Goal: Transaction & Acquisition: Purchase product/service

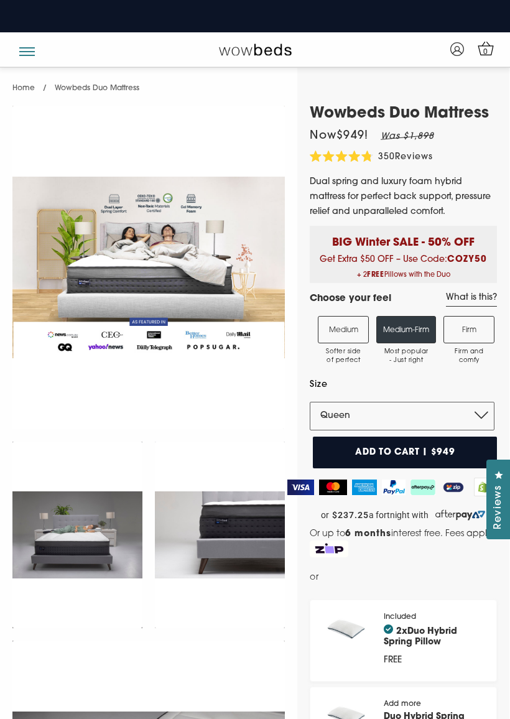
select select "Queen"
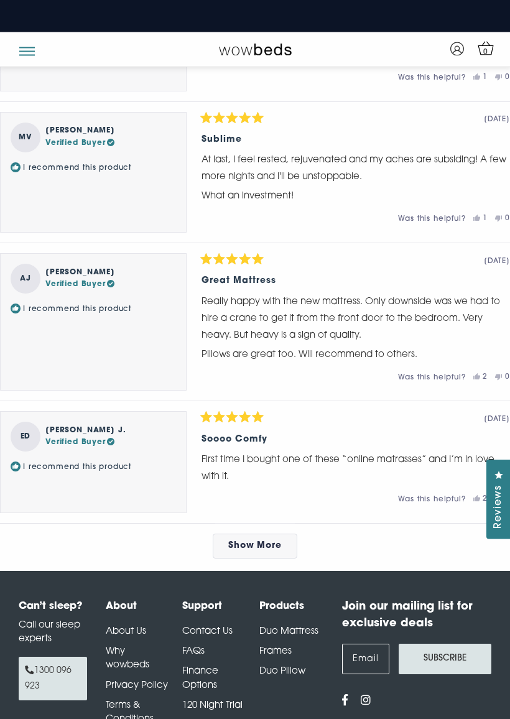
scroll to position [5813, 0]
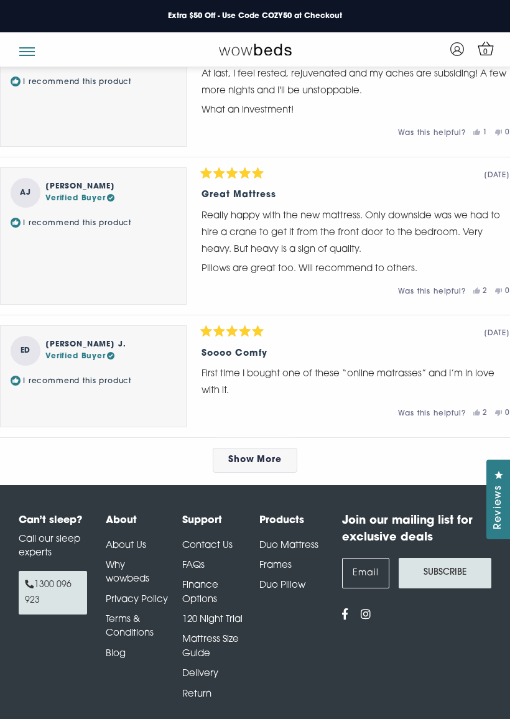
click at [218, 541] on link "Contact Us" at bounding box center [207, 545] width 50 height 9
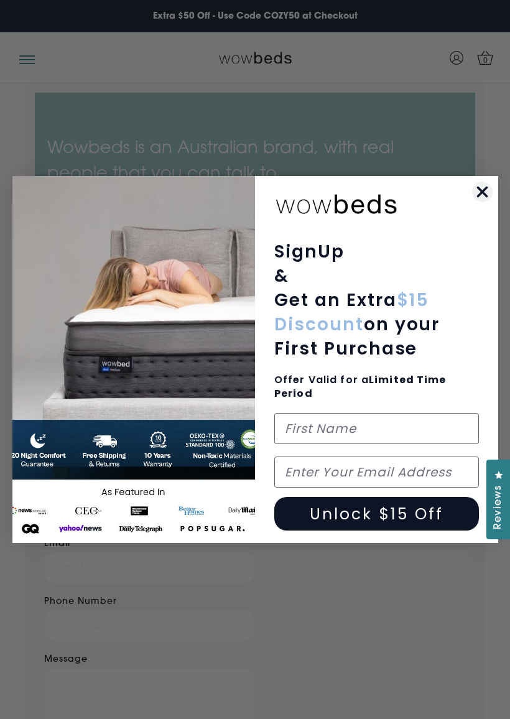
click at [488, 201] on icon "Close dialog" at bounding box center [482, 192] width 22 height 22
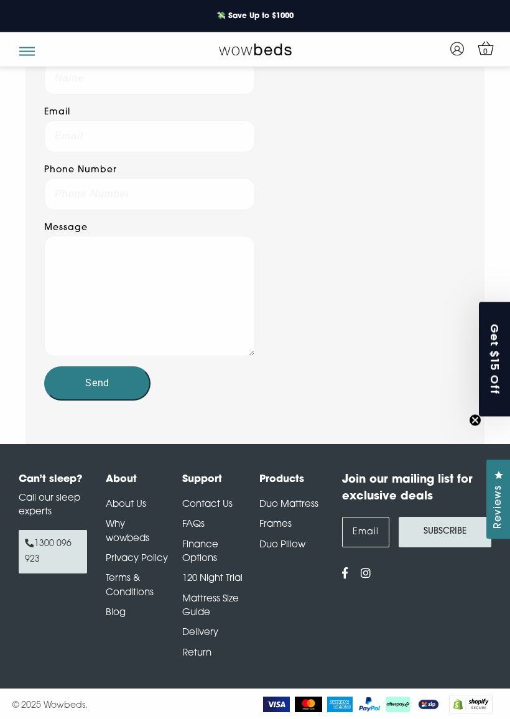
scroll to position [417, 0]
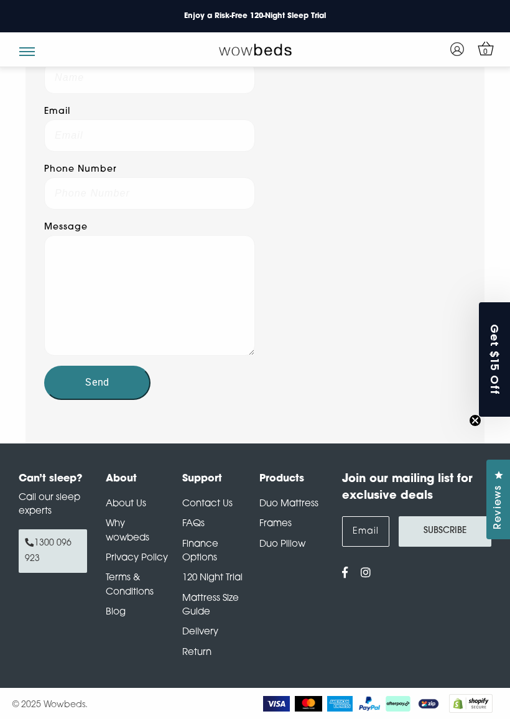
click at [288, 549] on link "Duo Pillow" at bounding box center [282, 544] width 46 height 9
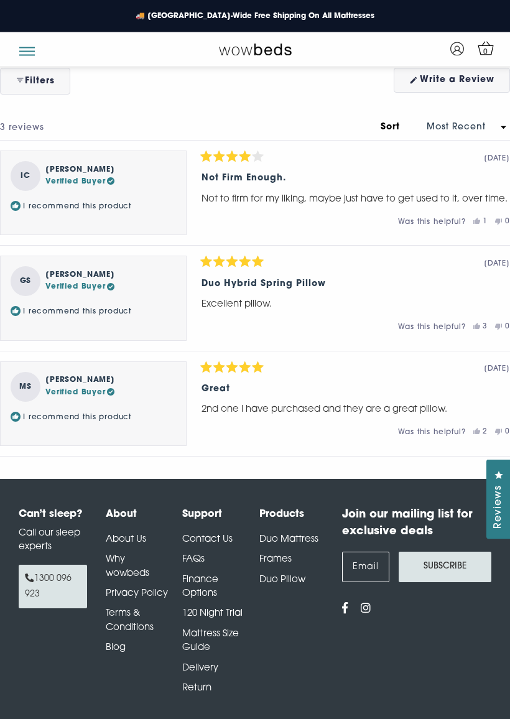
scroll to position [2224, 0]
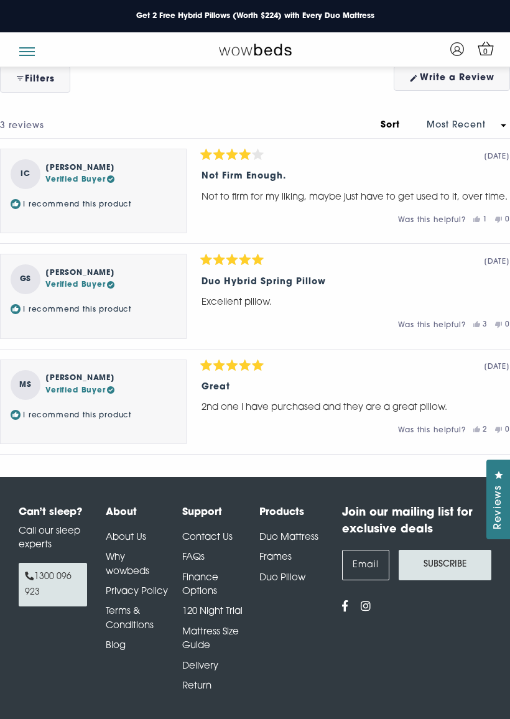
click at [136, 533] on link "About Us" at bounding box center [126, 537] width 40 height 9
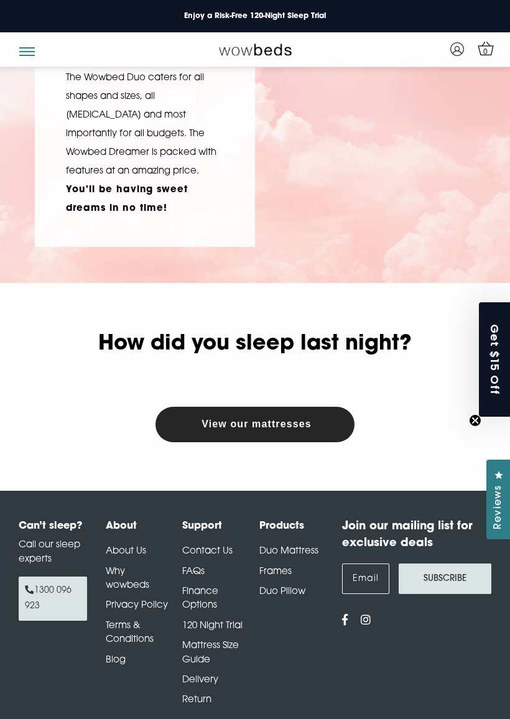
scroll to position [404, 0]
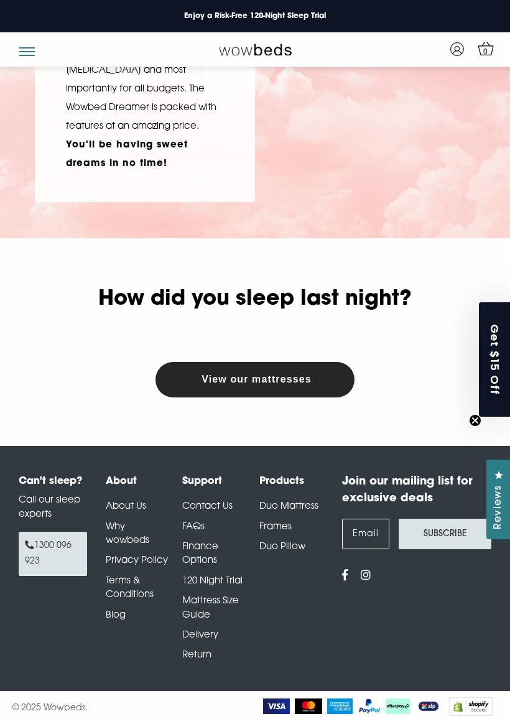
click at [277, 384] on link "View our mattresses" at bounding box center [256, 379] width 110 height 10
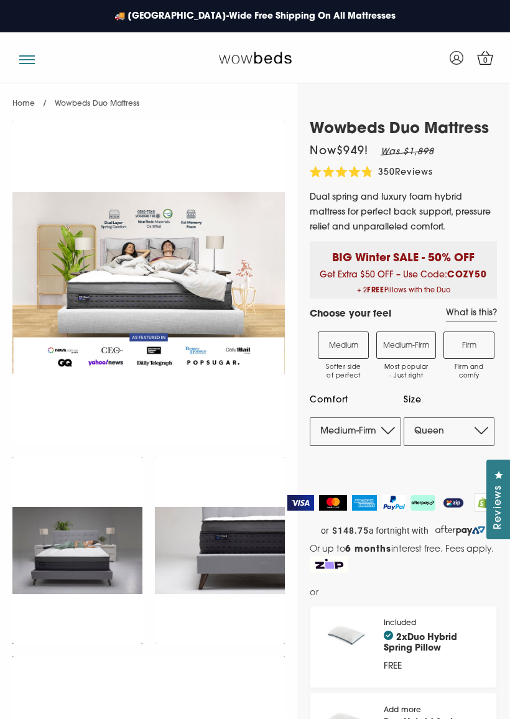
select select "Medium-Firm"
select select "Queen"
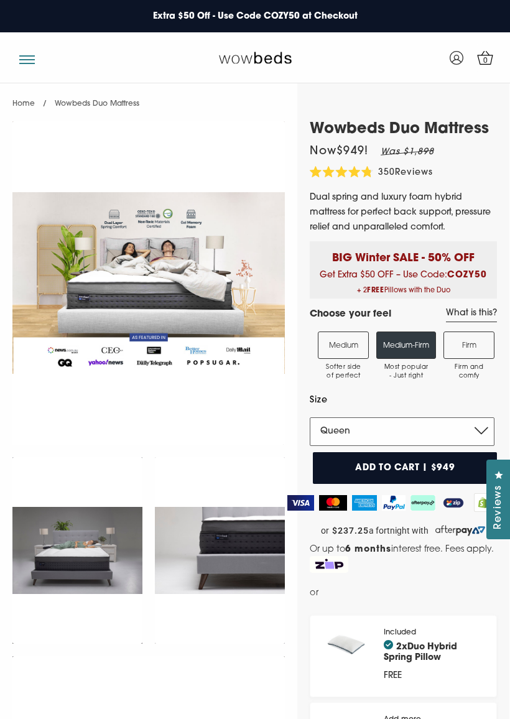
click at [489, 432] on select "Single King Single Double Queen King" at bounding box center [402, 431] width 185 height 29
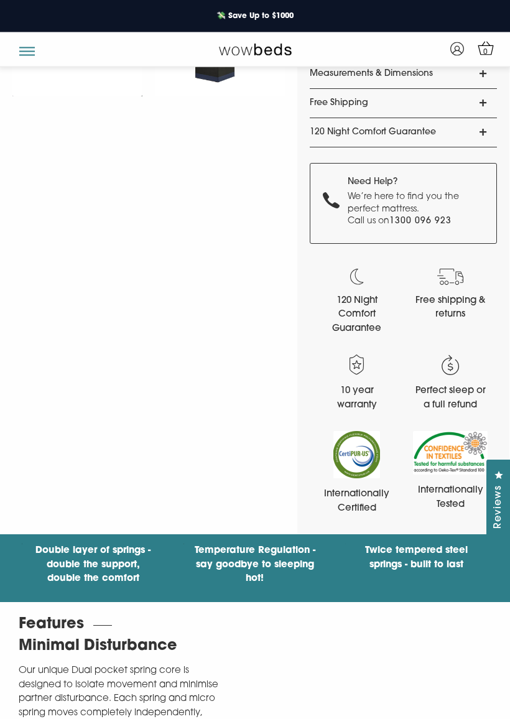
scroll to position [1065, 0]
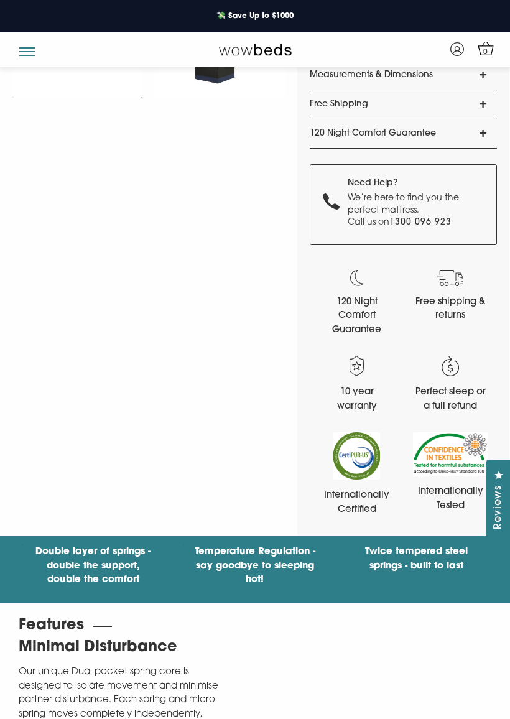
click at [30, 53] on button "button" at bounding box center [27, 47] width 16 height 12
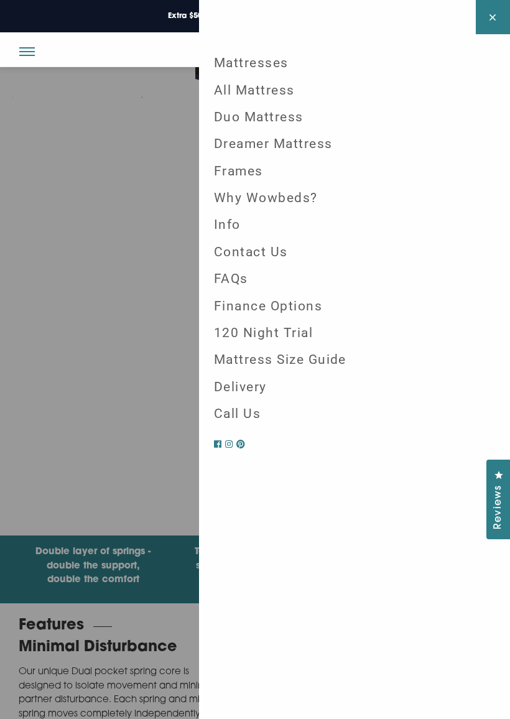
click at [2, 331] on div at bounding box center [255, 359] width 510 height 719
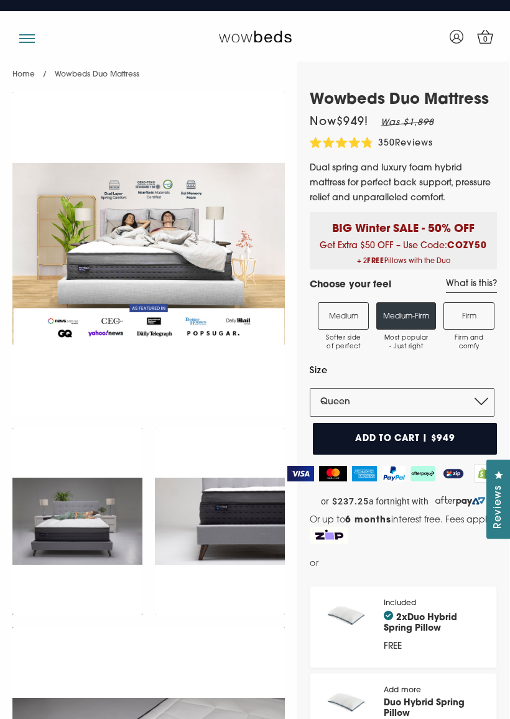
scroll to position [0, 0]
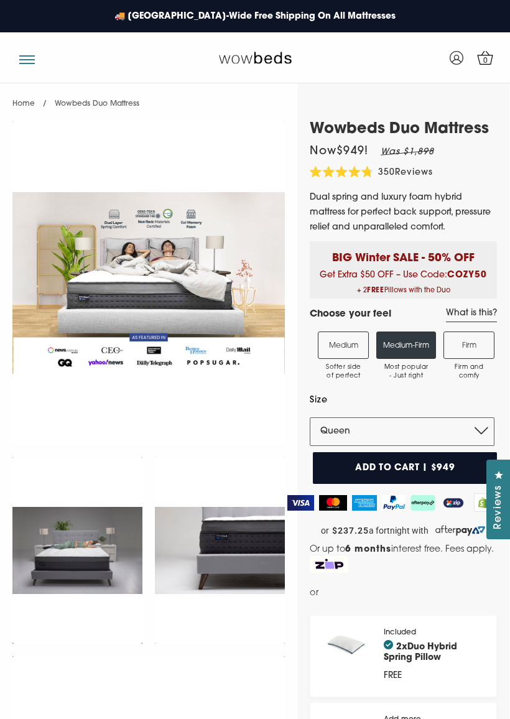
click at [482, 63] on span "0" at bounding box center [485, 61] width 12 height 12
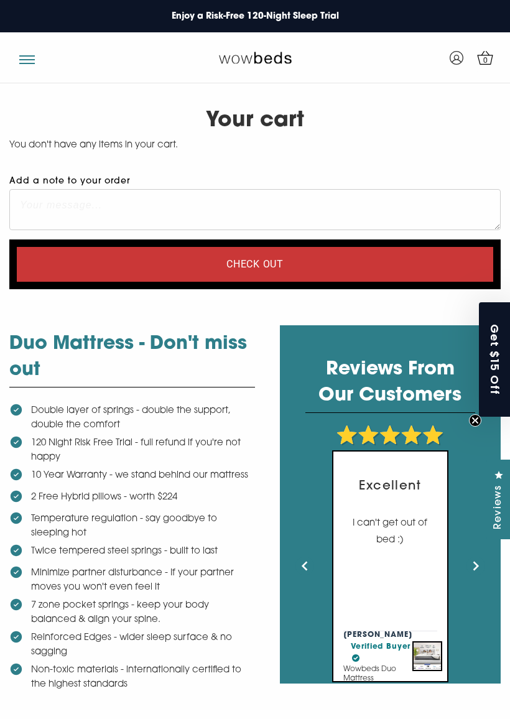
click at [0, 486] on div "Your cart Below is your cart contents. You can edit, checkout or continue shopp…" at bounding box center [255, 397] width 510 height 608
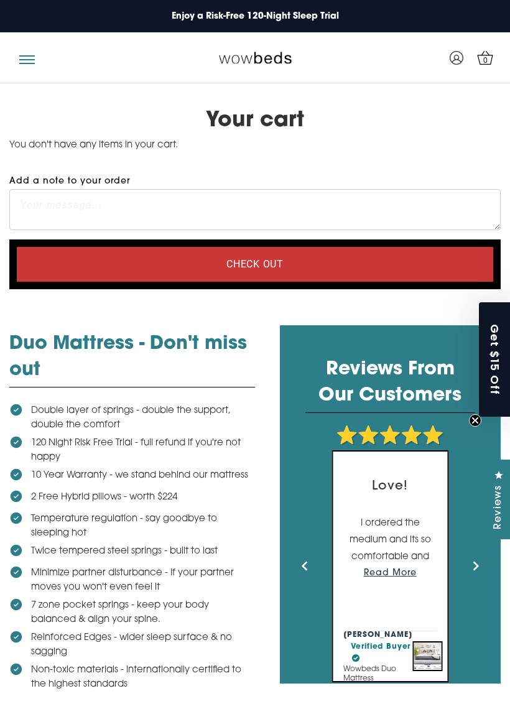
click at [2, 217] on div "Your cart Below is your cart contents. You can edit, checkout or continue shopp…" at bounding box center [255, 397] width 510 height 608
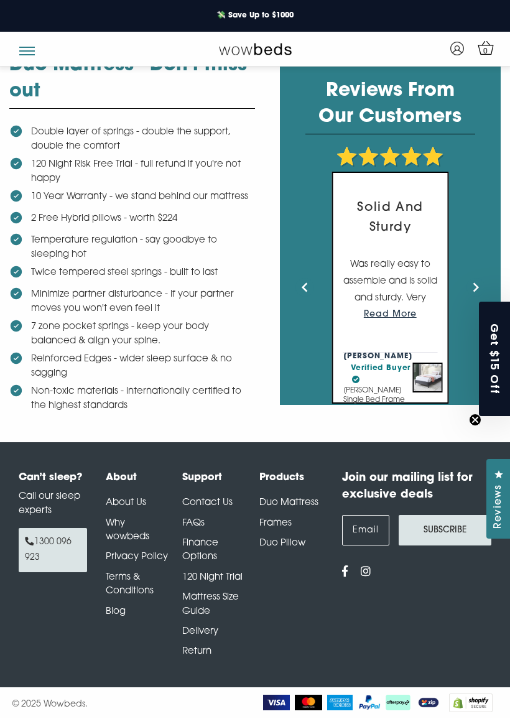
scroll to position [256, 0]
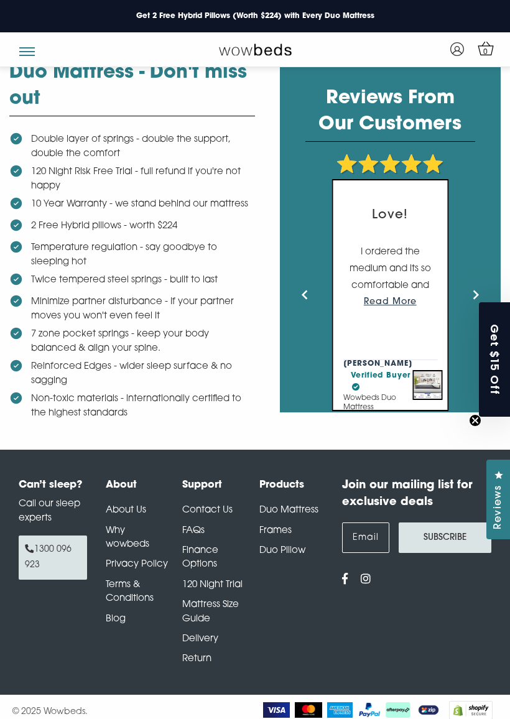
click at [463, 43] on icon at bounding box center [457, 49] width 14 height 14
click at [451, 44] on icon at bounding box center [457, 49] width 14 height 14
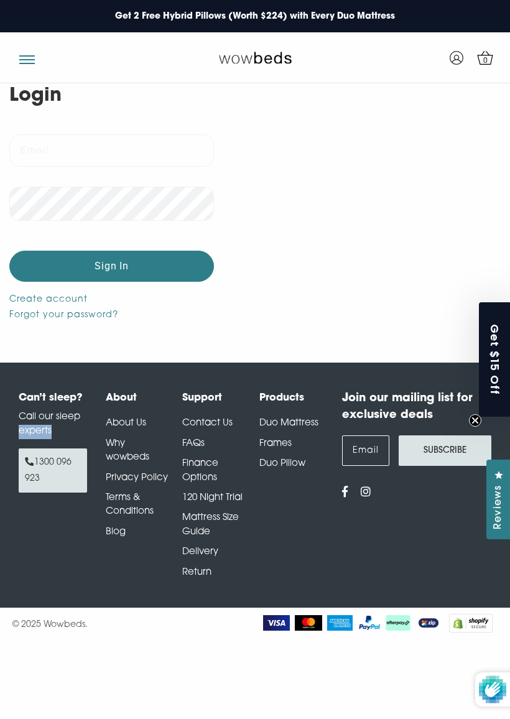
click at [479, 423] on circle "Close teaser" at bounding box center [475, 421] width 12 height 12
